Goal: Information Seeking & Learning: Learn about a topic

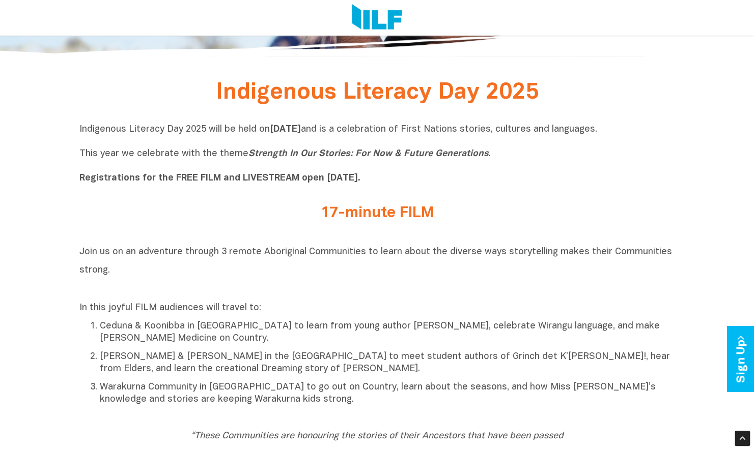
scroll to position [286, 0]
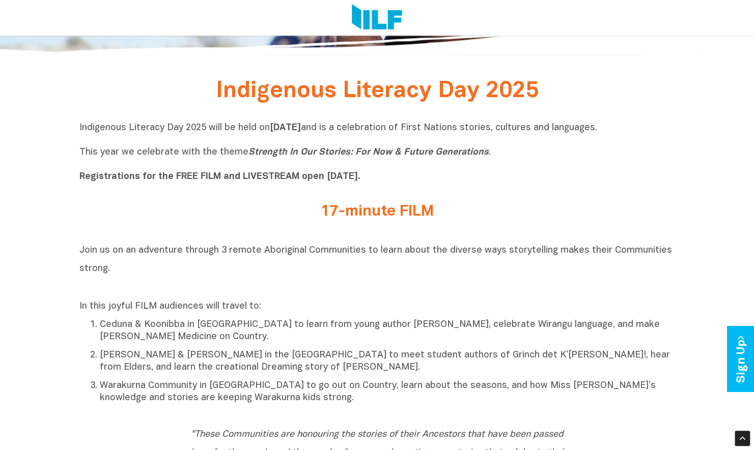
click at [620, 83] on div "Indigenous Literacy Day 2025" at bounding box center [376, 95] width 595 height 24
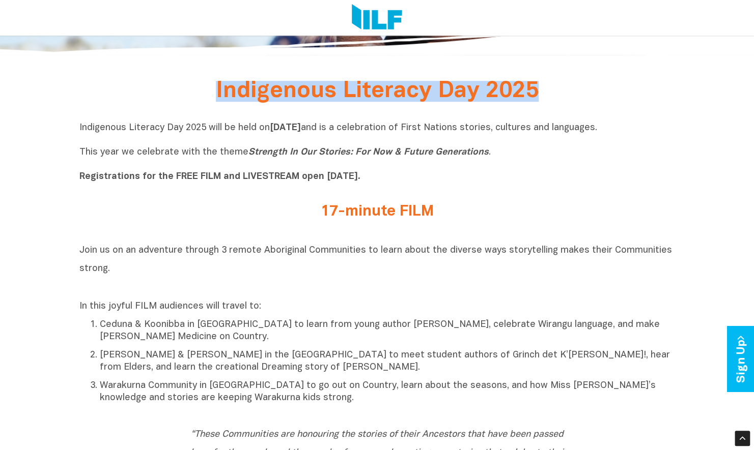
drag, startPoint x: 547, startPoint y: 88, endPoint x: 211, endPoint y: 90, distance: 335.9
click at [211, 90] on h2 "Indigenous Literacy Day 2025" at bounding box center [377, 92] width 382 height 19
copy span "Indigenous Literacy Day 2025"
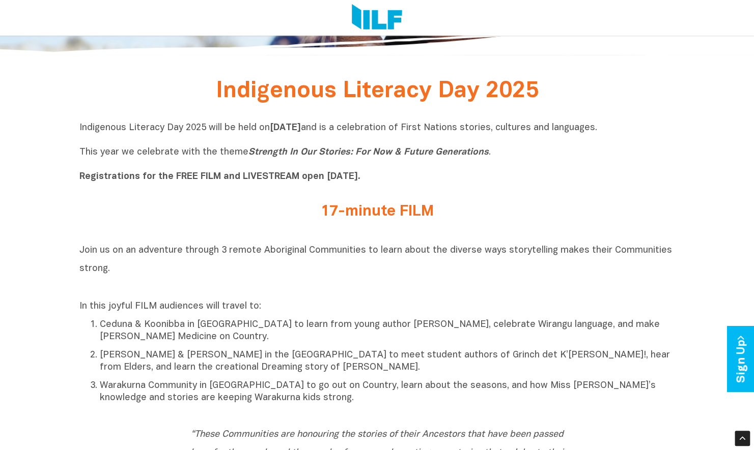
click at [301, 129] on b "[DATE]" at bounding box center [285, 128] width 31 height 9
drag, startPoint x: 379, startPoint y: 129, endPoint x: 293, endPoint y: 131, distance: 85.5
click at [268, 127] on p "Indigenous Literacy Day 2025 will be held [DATE][DATE] and is a celebration of …" at bounding box center [376, 152] width 595 height 61
copy p "[DATE]"
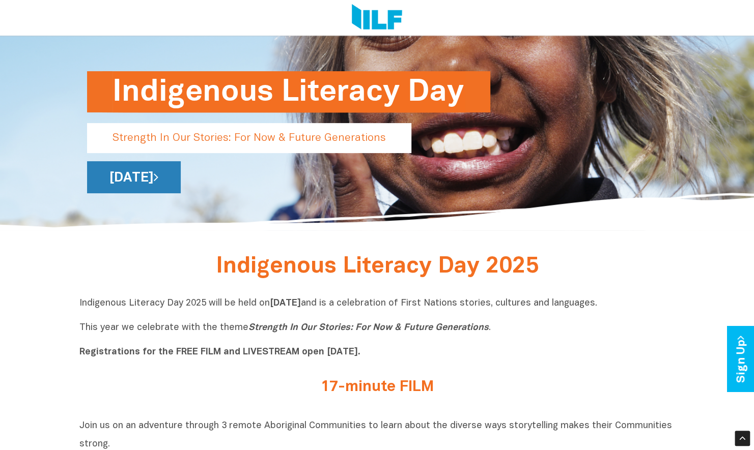
scroll to position [31, 0]
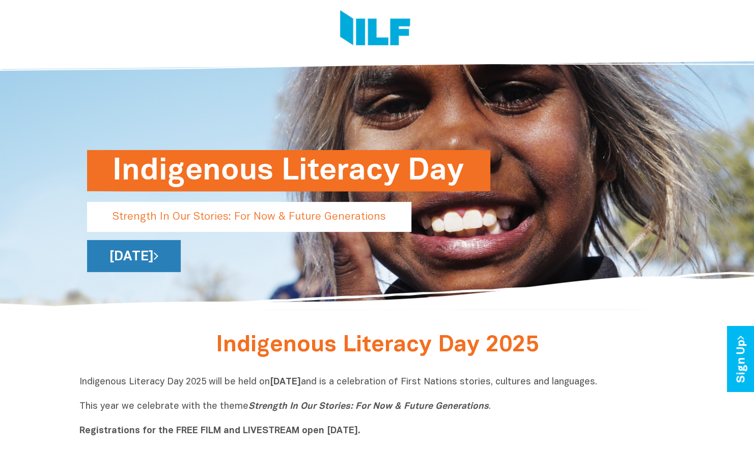
click at [181, 263] on link "[DATE]" at bounding box center [134, 256] width 94 height 32
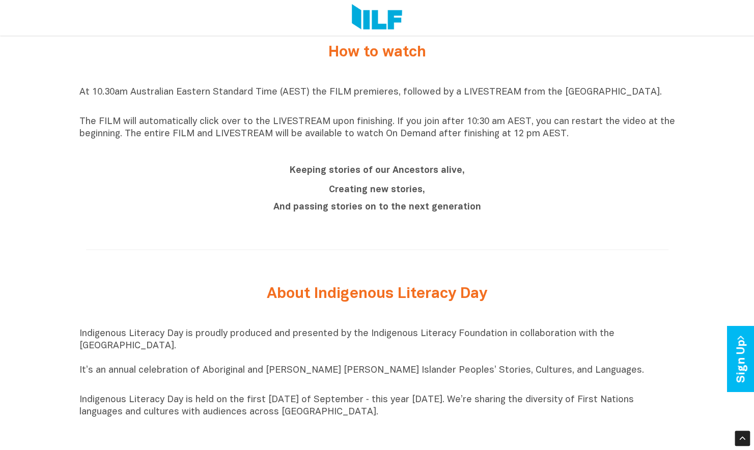
scroll to position [782, 0]
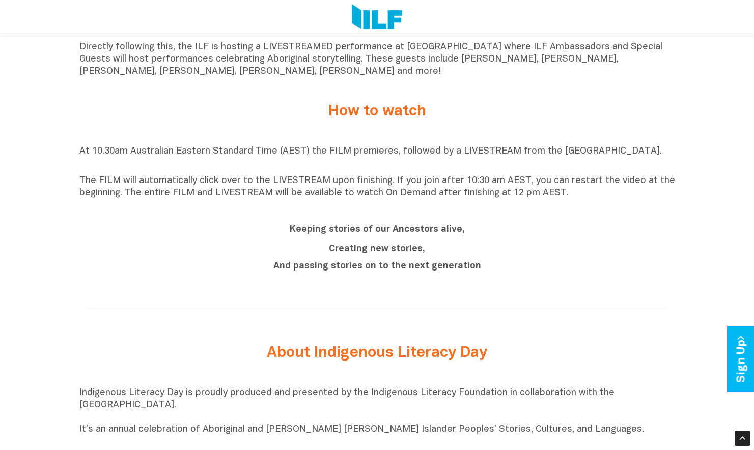
click at [369, 10] on img at bounding box center [377, 17] width 50 height 27
